Goal: Browse casually

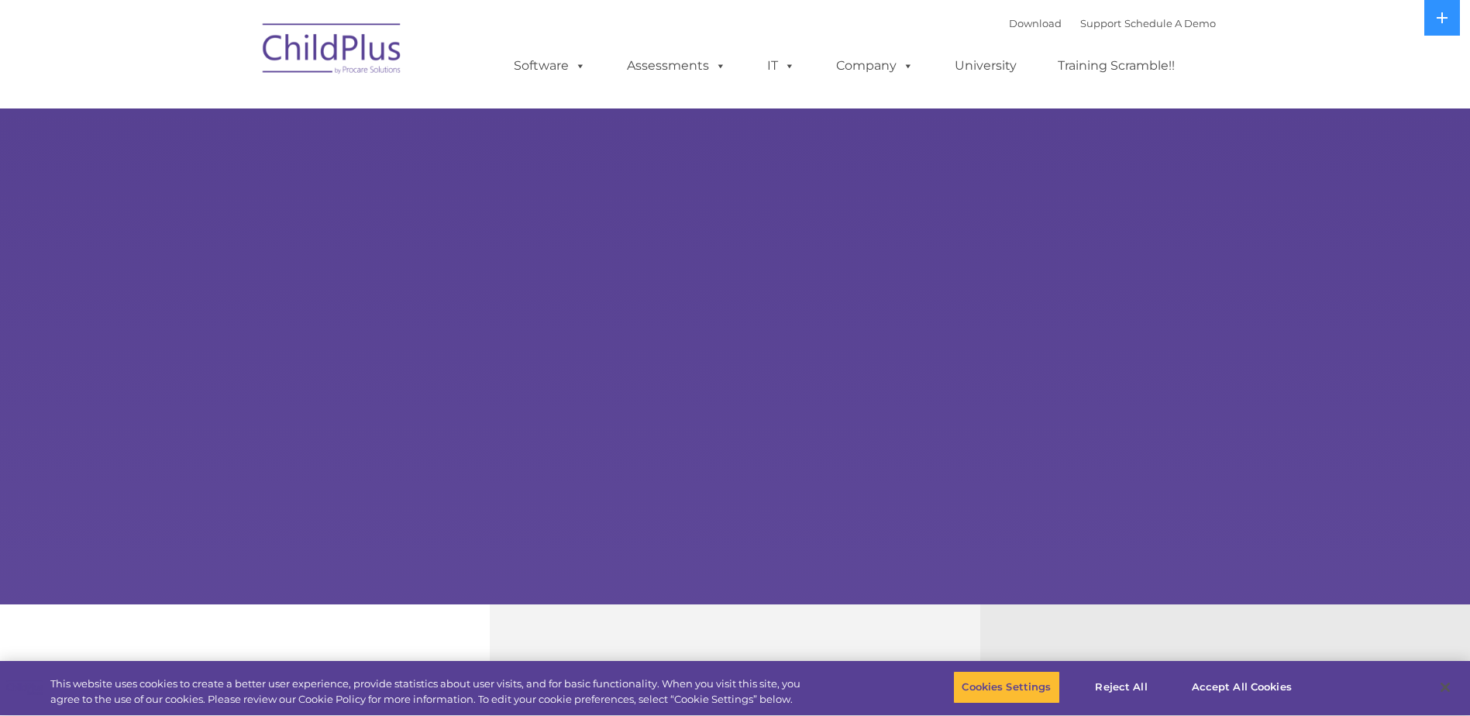
select select "MEDIUM"
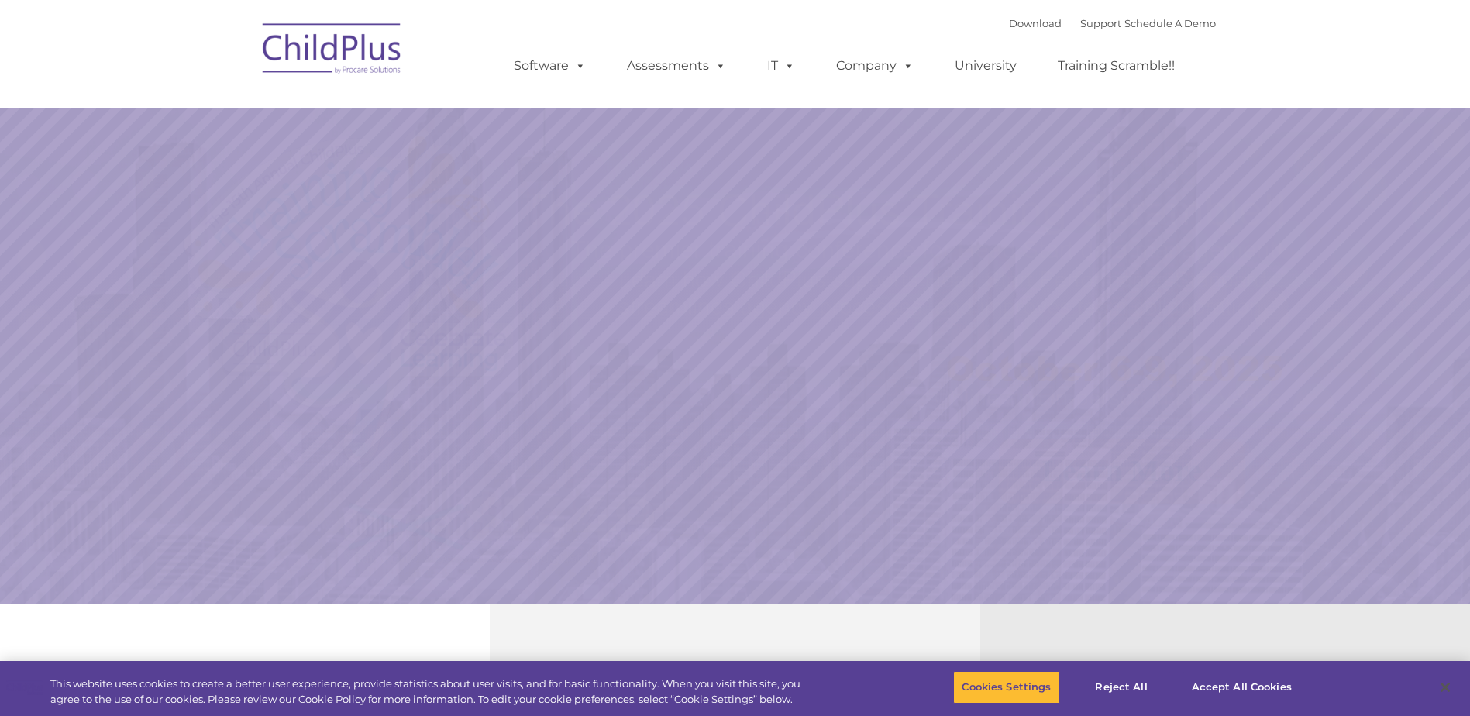
select select "MEDIUM"
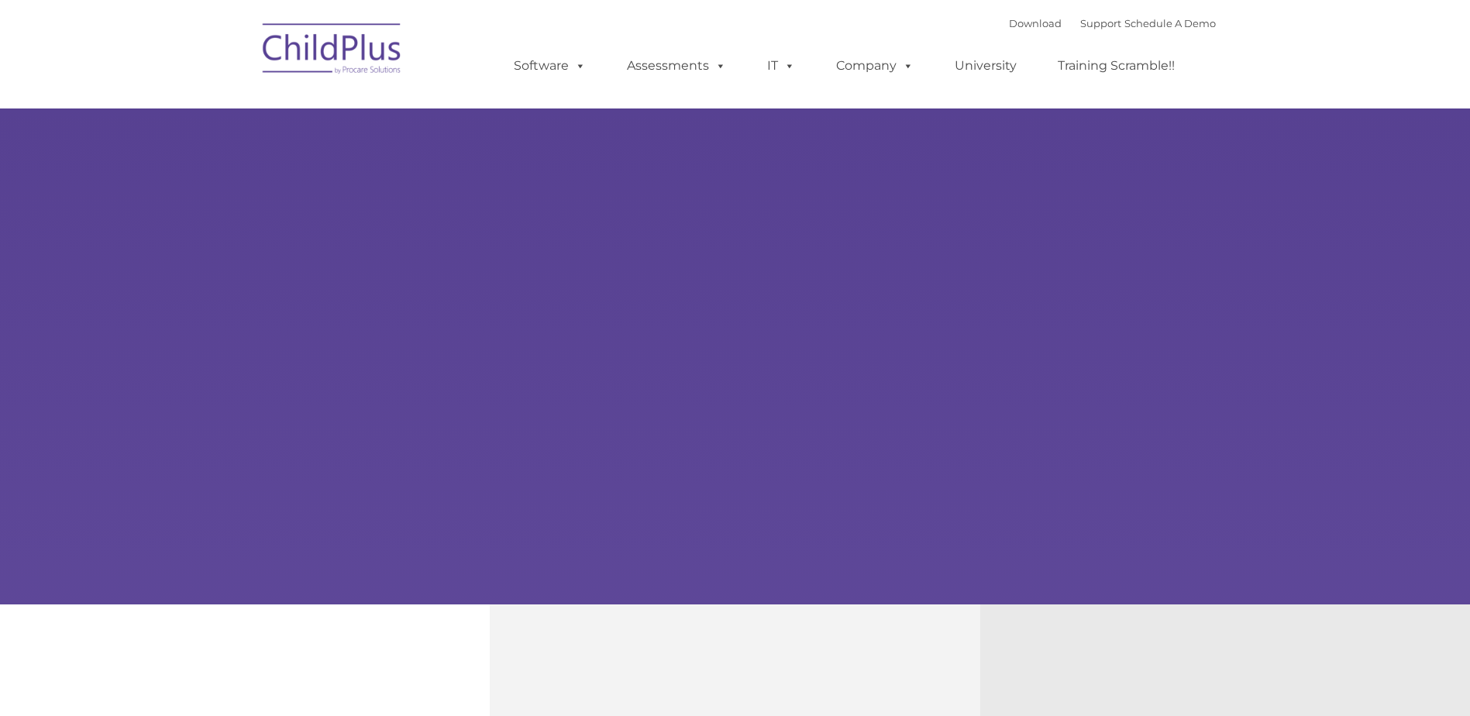
type input ""
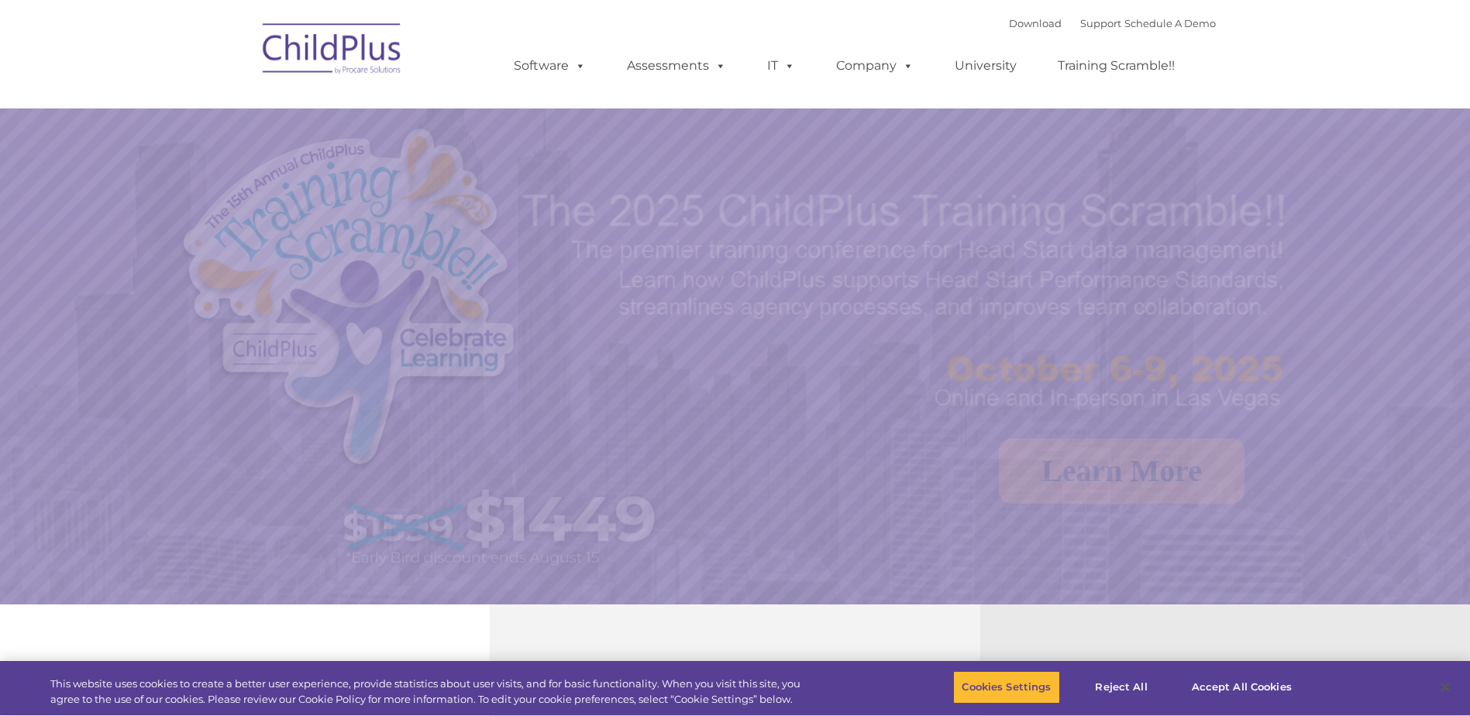
select select "MEDIUM"
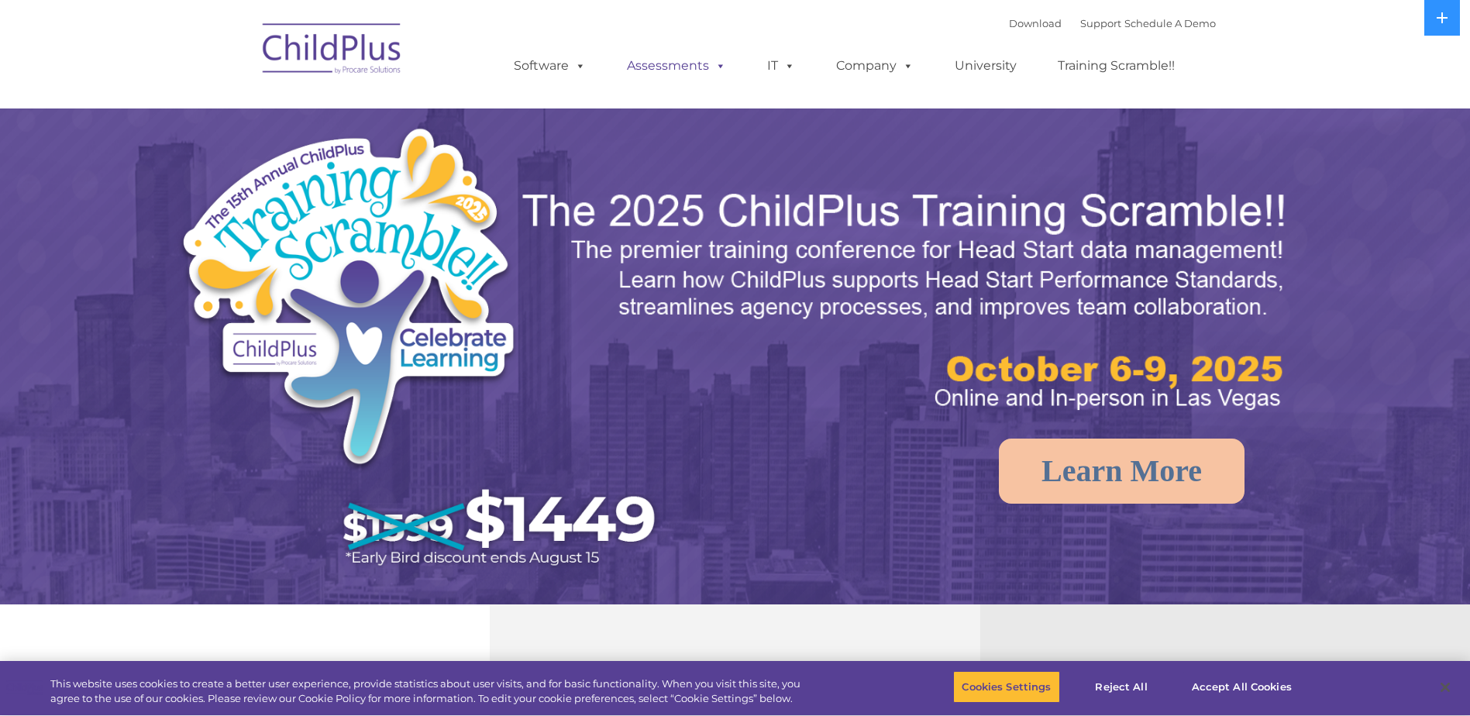
select select "MEDIUM"
